Goal: Task Accomplishment & Management: Use online tool/utility

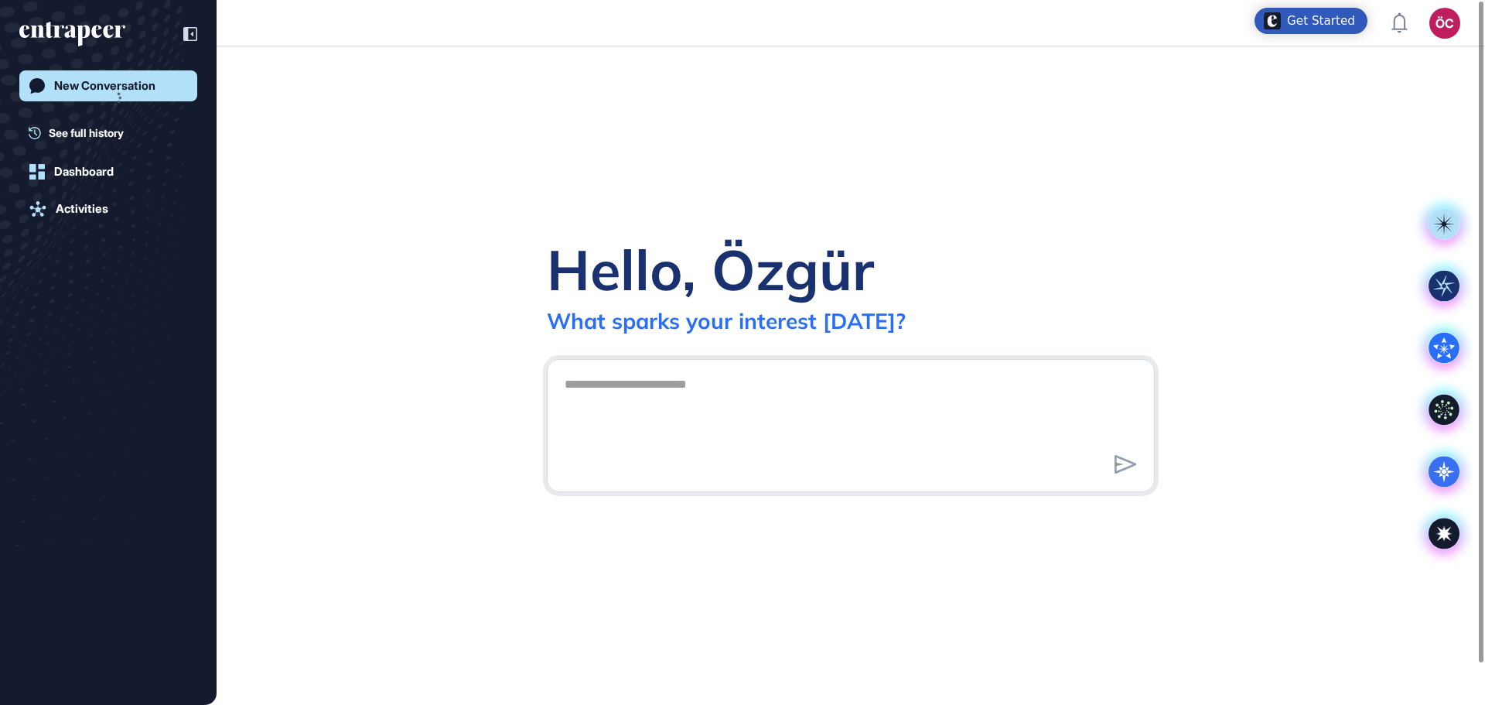
scroll to position [1, 1]
click at [115, 252] on link "Activities" at bounding box center [108, 252] width 178 height 31
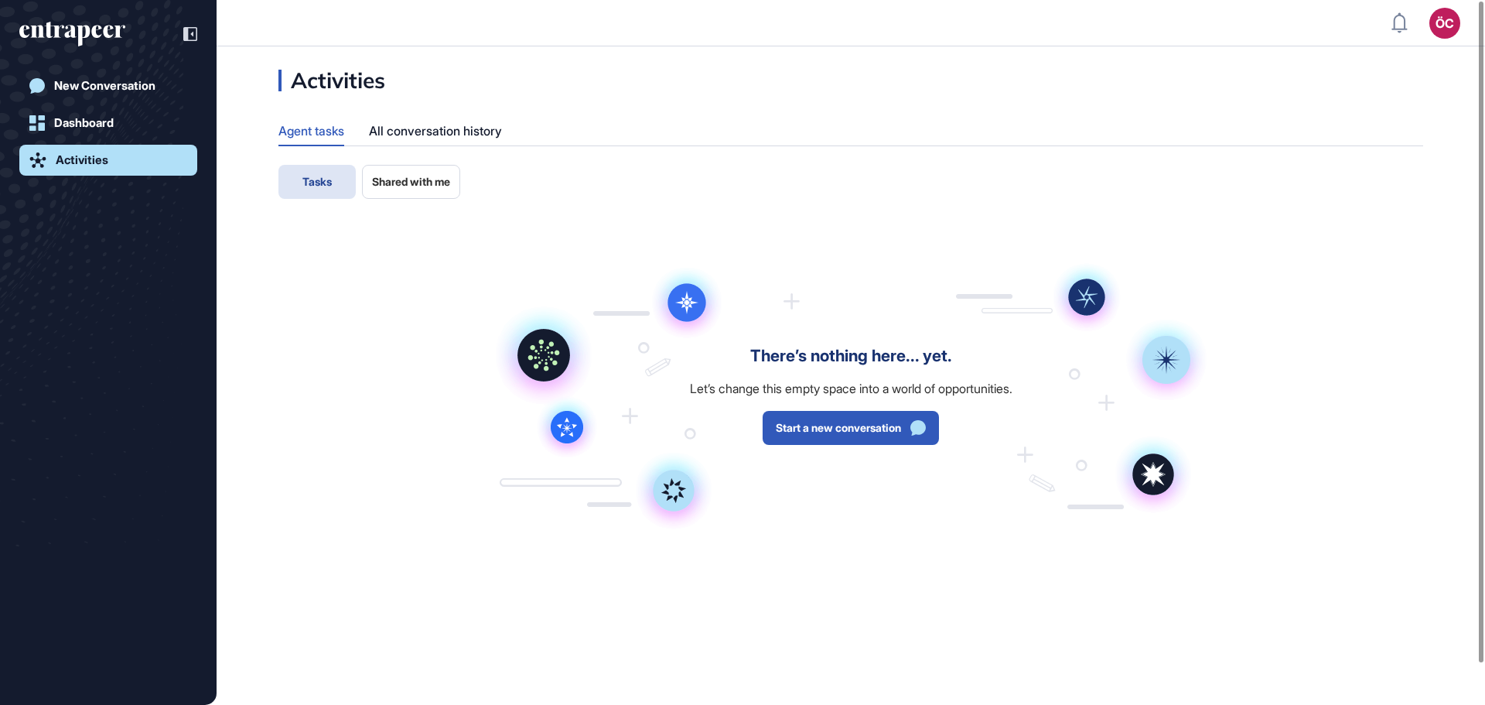
click at [421, 179] on span "Shared with me" at bounding box center [411, 182] width 78 height 12
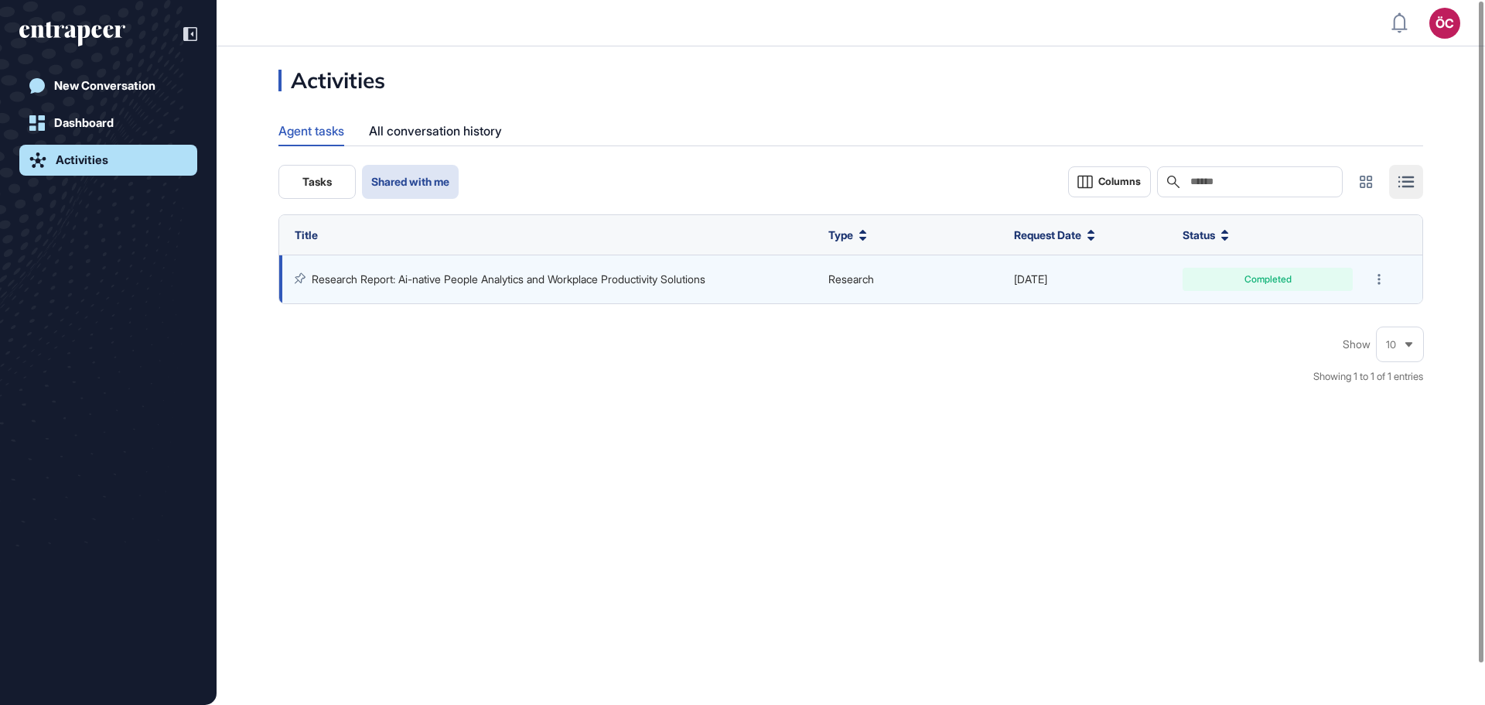
click at [629, 282] on link "Research Report: Ai-native People Analytics and Workplace Productivity Solutions" at bounding box center [509, 278] width 394 height 13
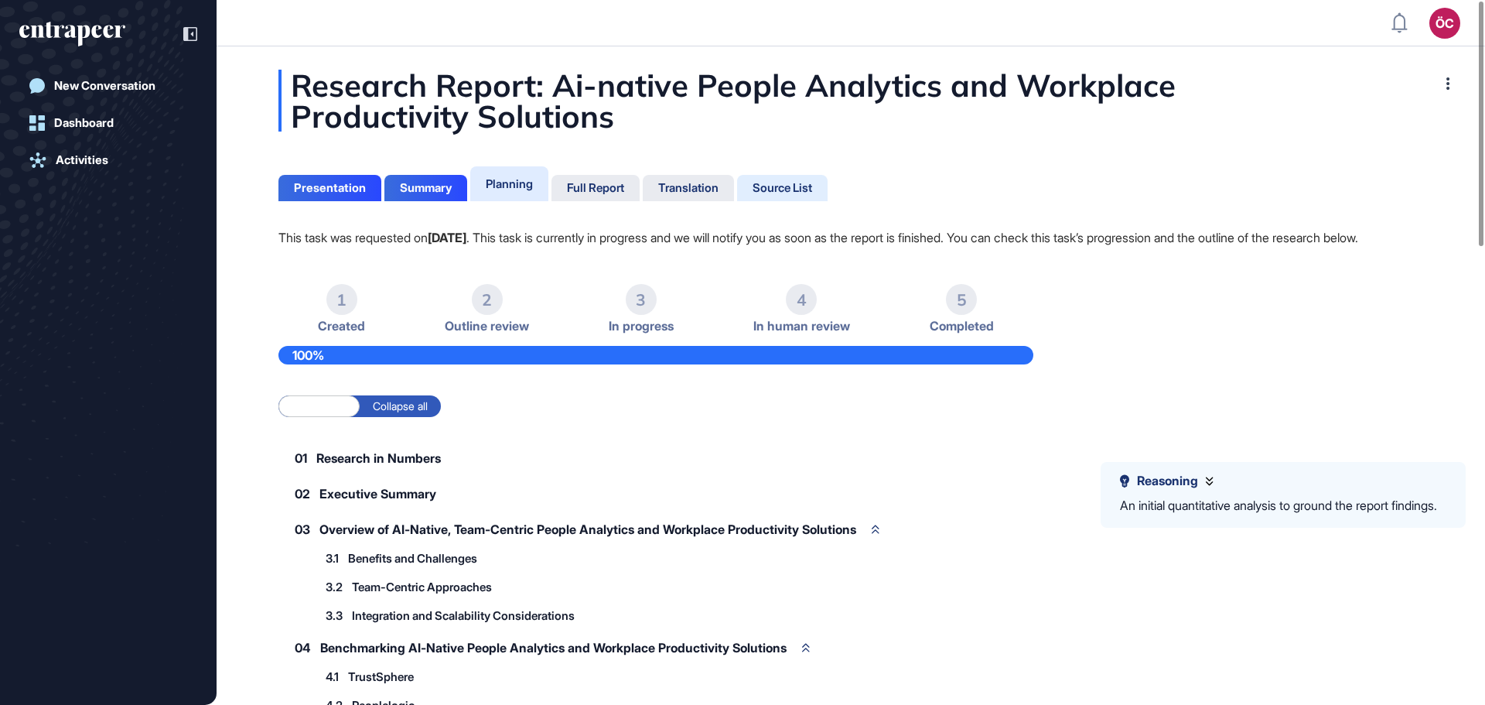
click at [781, 190] on div "Source List" at bounding box center [783, 188] width 60 height 14
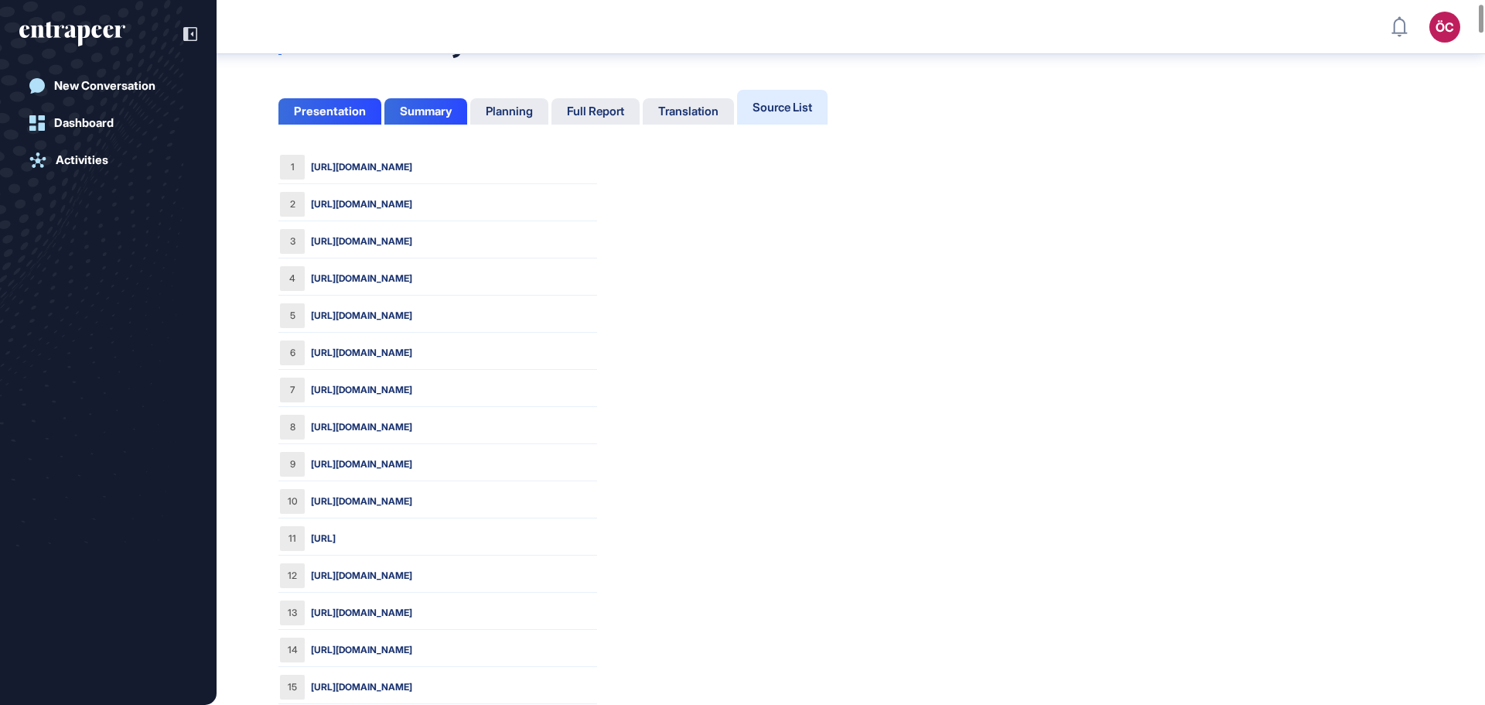
scroll to position [85, 0]
